Goal: Navigation & Orientation: Find specific page/section

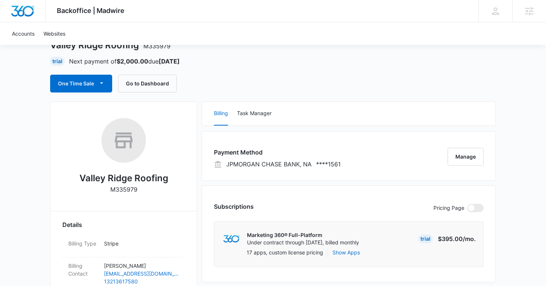
scroll to position [47, 0]
click at [145, 84] on button "Go to Dashboard" at bounding box center [147, 83] width 59 height 18
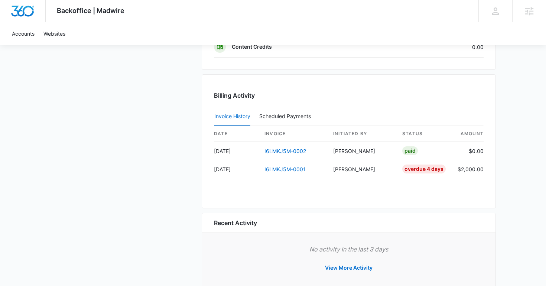
scroll to position [691, 0]
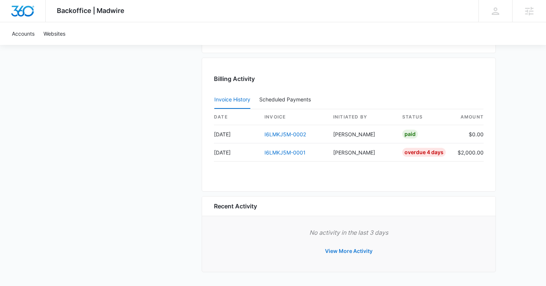
click at [338, 250] on button "View More Activity" at bounding box center [349, 251] width 62 height 18
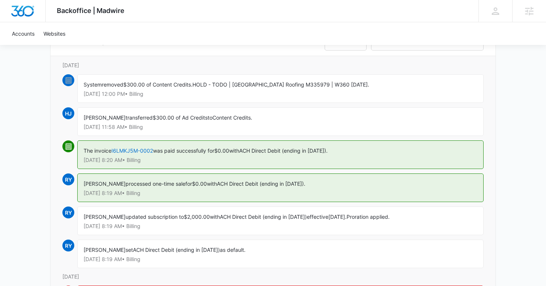
scroll to position [82, 0]
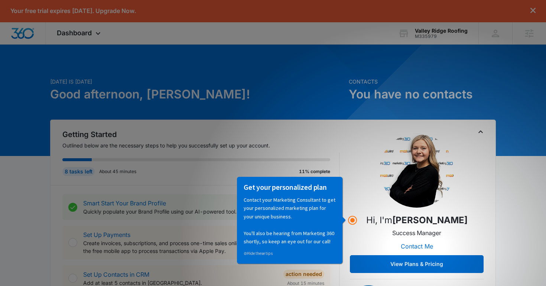
click at [389, 148] on img at bounding box center [417, 170] width 74 height 74
click at [318, 207] on p "Contact your Marketing Consultant to get your personalized marketing plan for y…" at bounding box center [289, 220] width 92 height 50
click at [267, 255] on link "⊘ Hide these tips" at bounding box center [257, 252] width 29 height 5
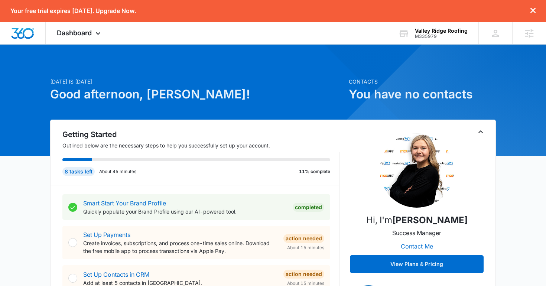
click at [532, 12] on icon "dismiss this dialog" at bounding box center [533, 10] width 5 height 5
